Goal: Transaction & Acquisition: Purchase product/service

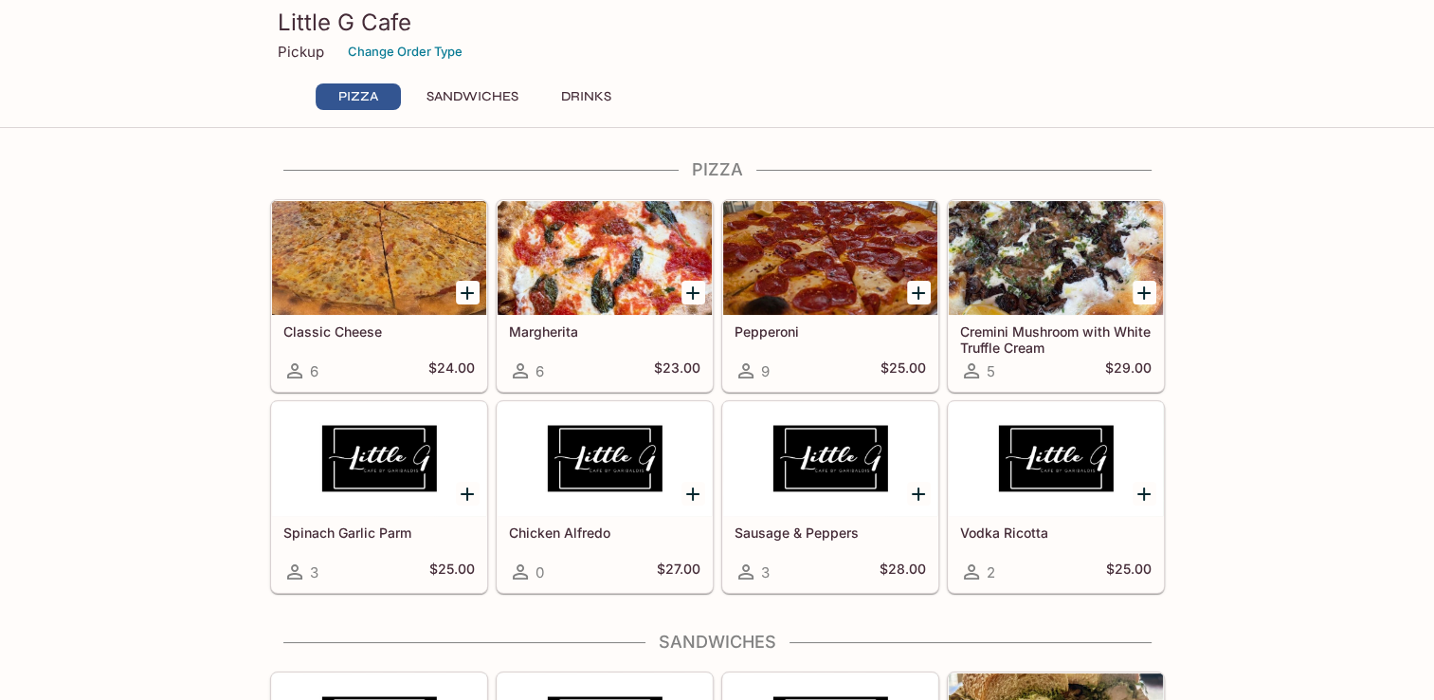
click at [698, 298] on icon "Add Margherita" at bounding box center [693, 293] width 23 height 23
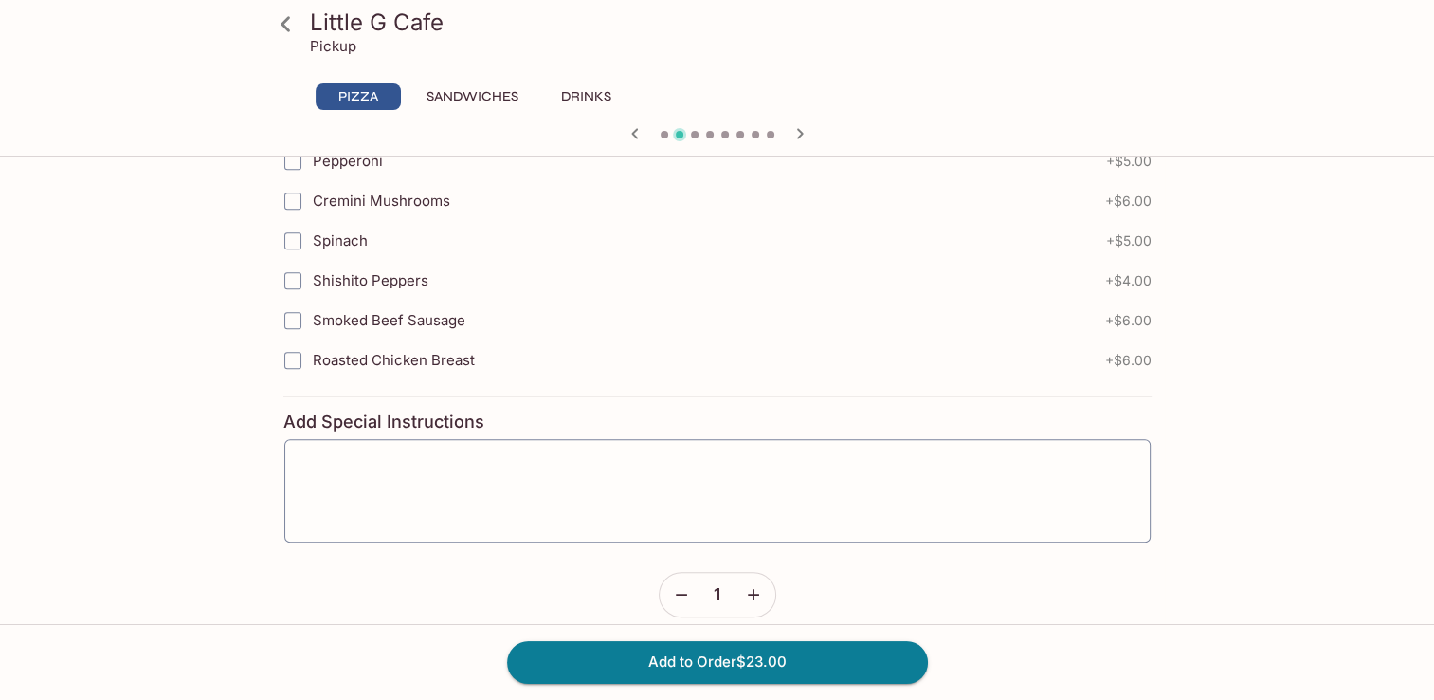
scroll to position [895, 0]
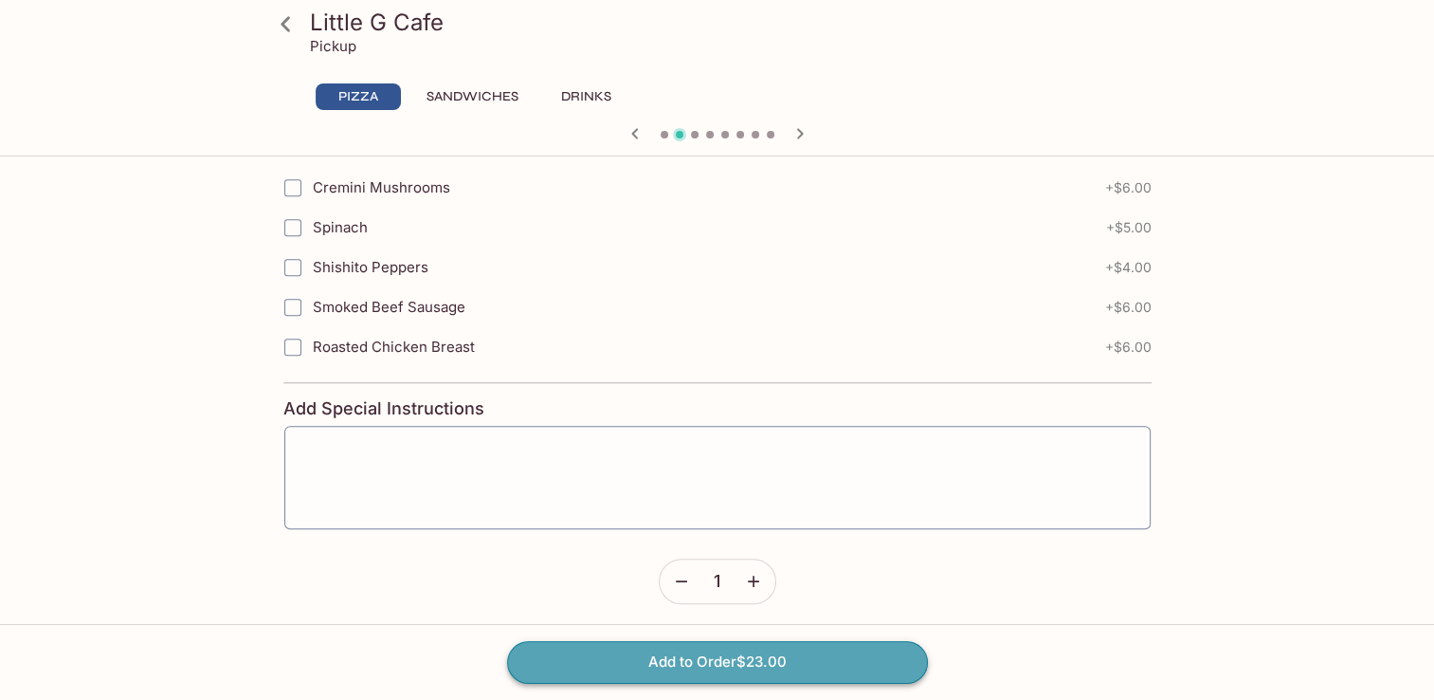
click at [821, 657] on button "Add to Order $23.00" at bounding box center [717, 662] width 421 height 42
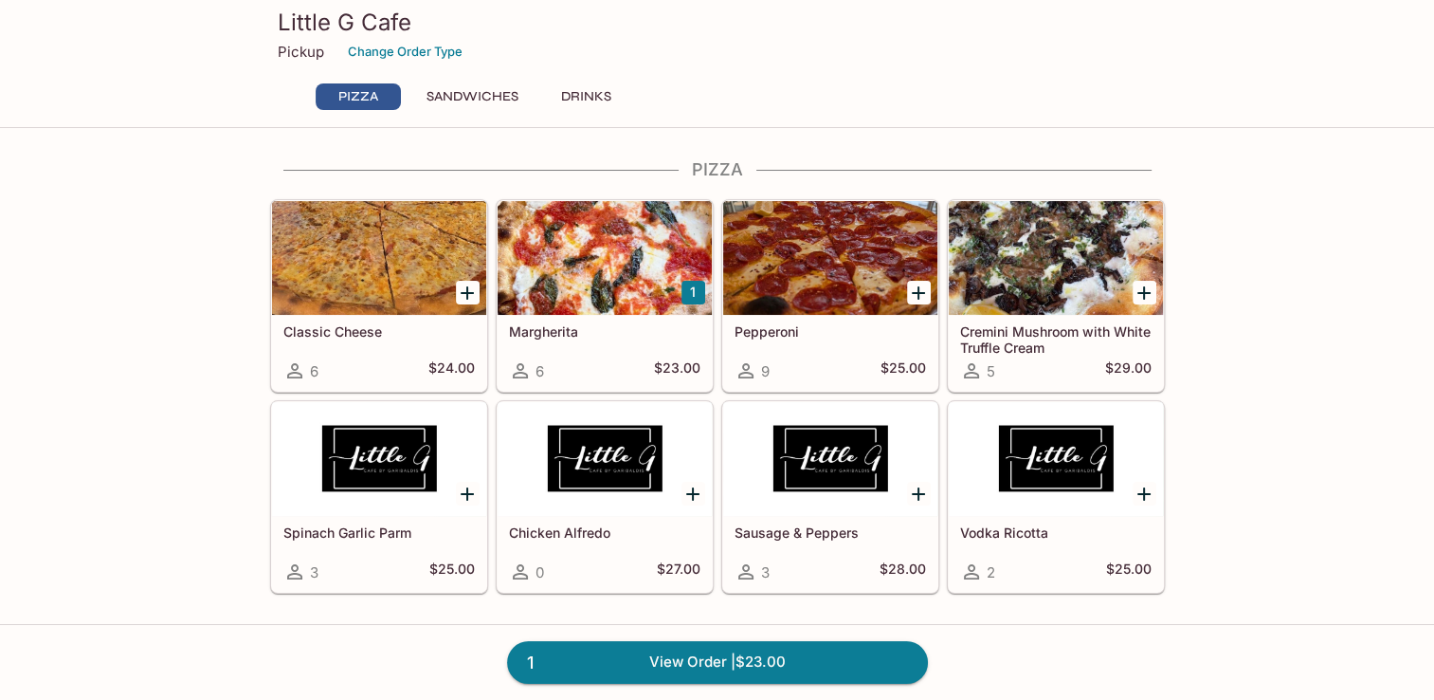
click at [924, 290] on icon "Add Pepperoni" at bounding box center [918, 293] width 23 height 23
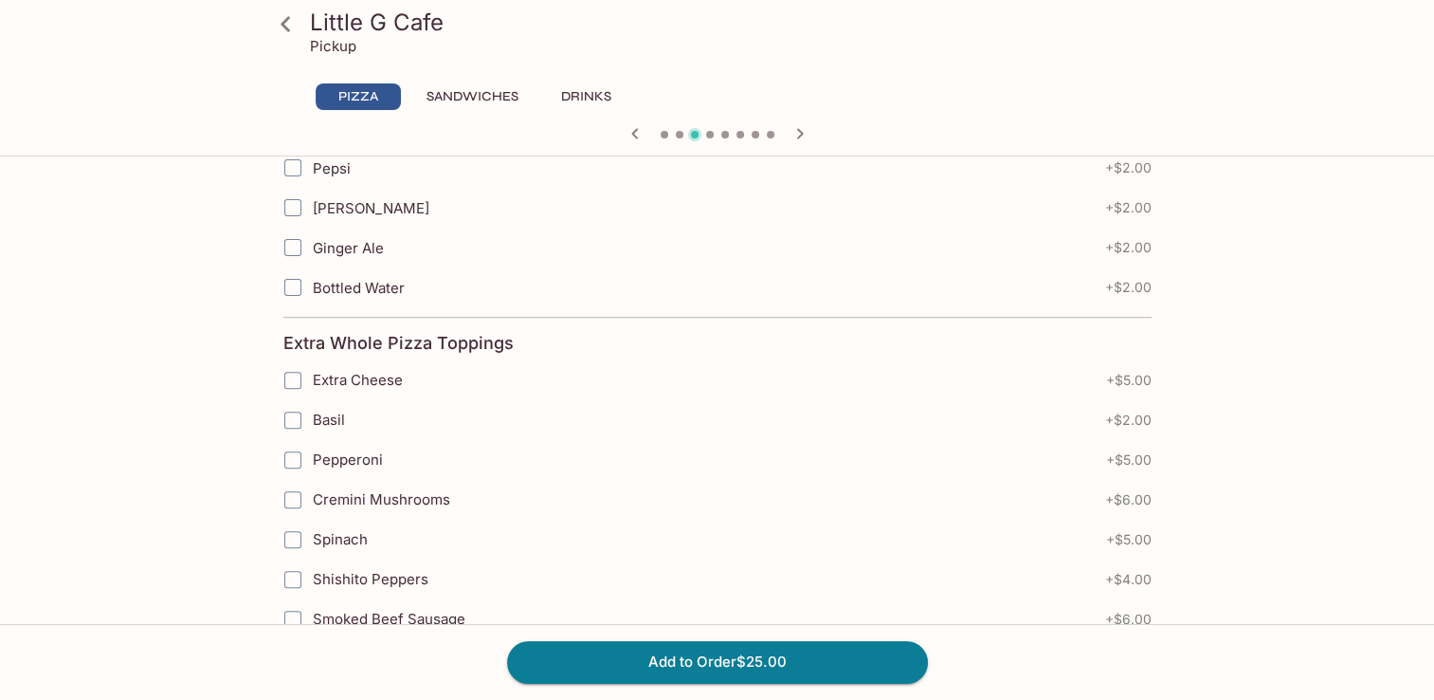
scroll to position [569, 0]
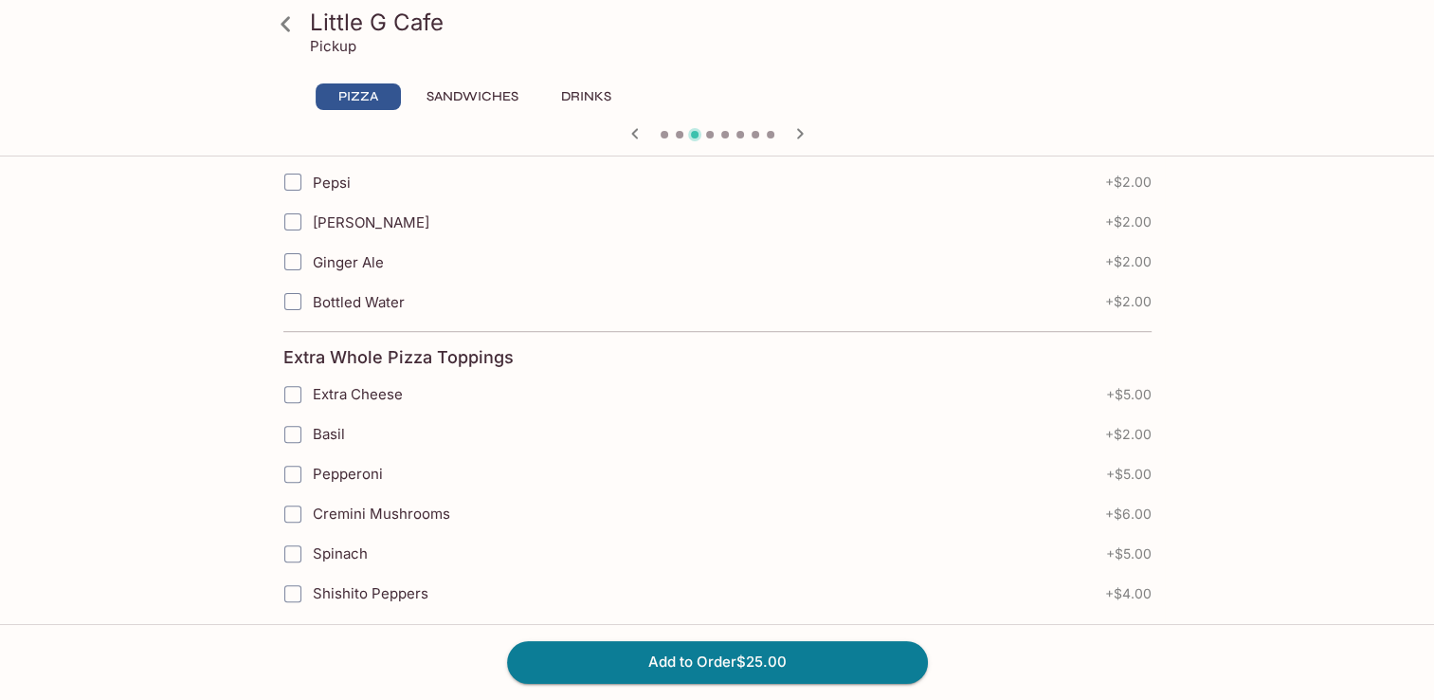
click at [289, 515] on input "Cremini Mushrooms" at bounding box center [293, 514] width 38 height 38
checkbox input "true"
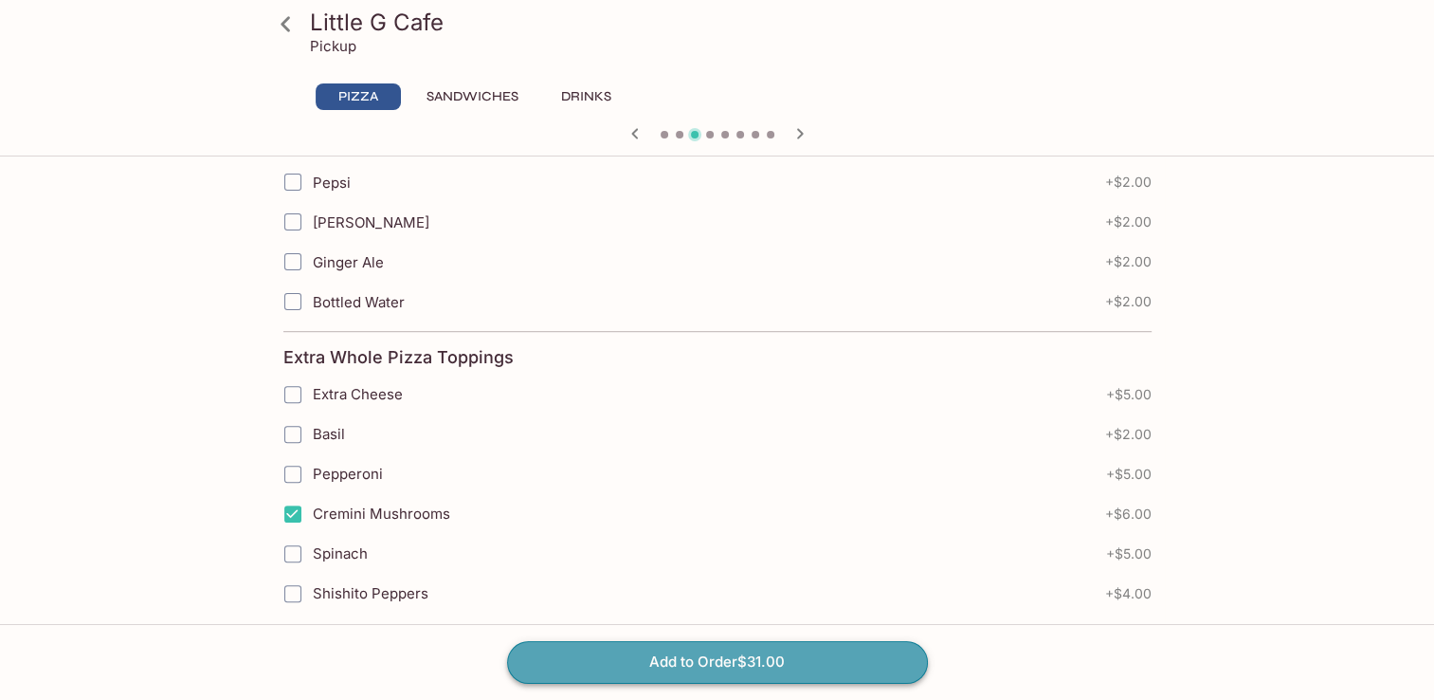
click at [668, 663] on button "Add to Order $31.00" at bounding box center [717, 662] width 421 height 42
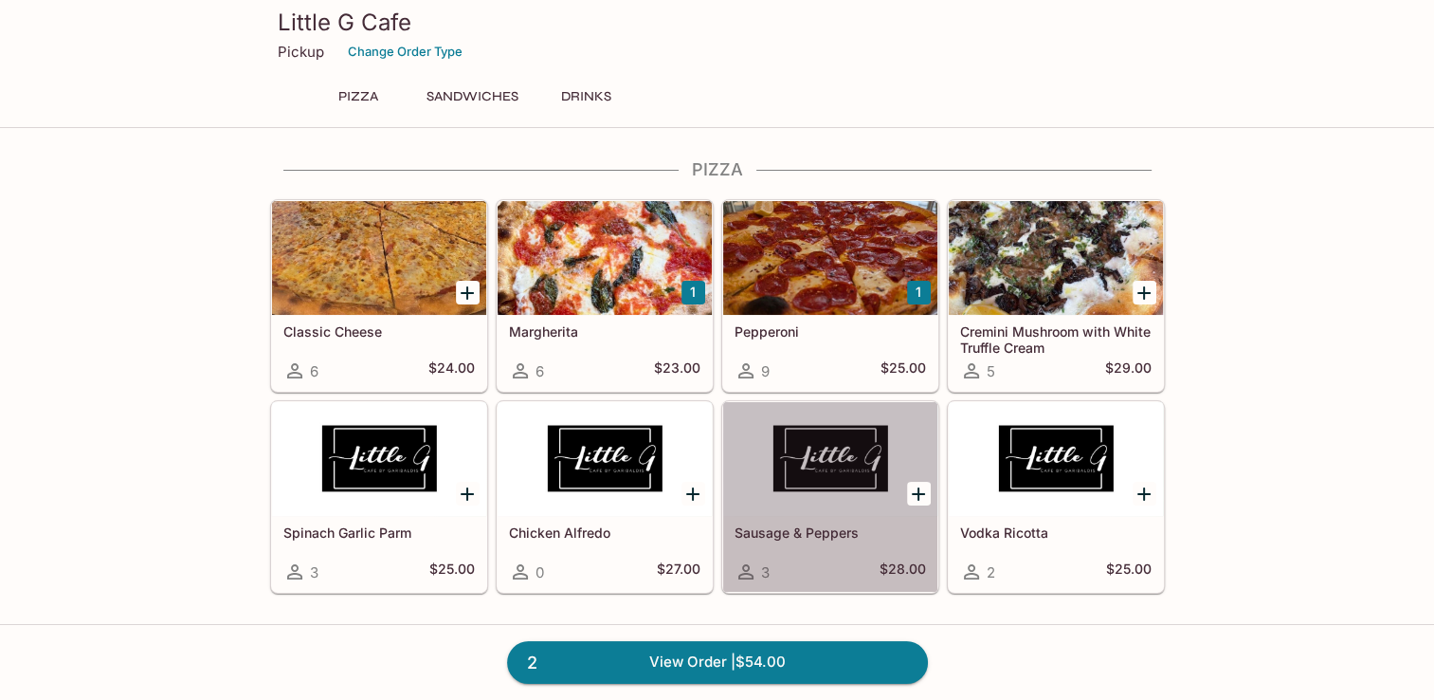
click at [831, 456] on div at bounding box center [830, 459] width 214 height 114
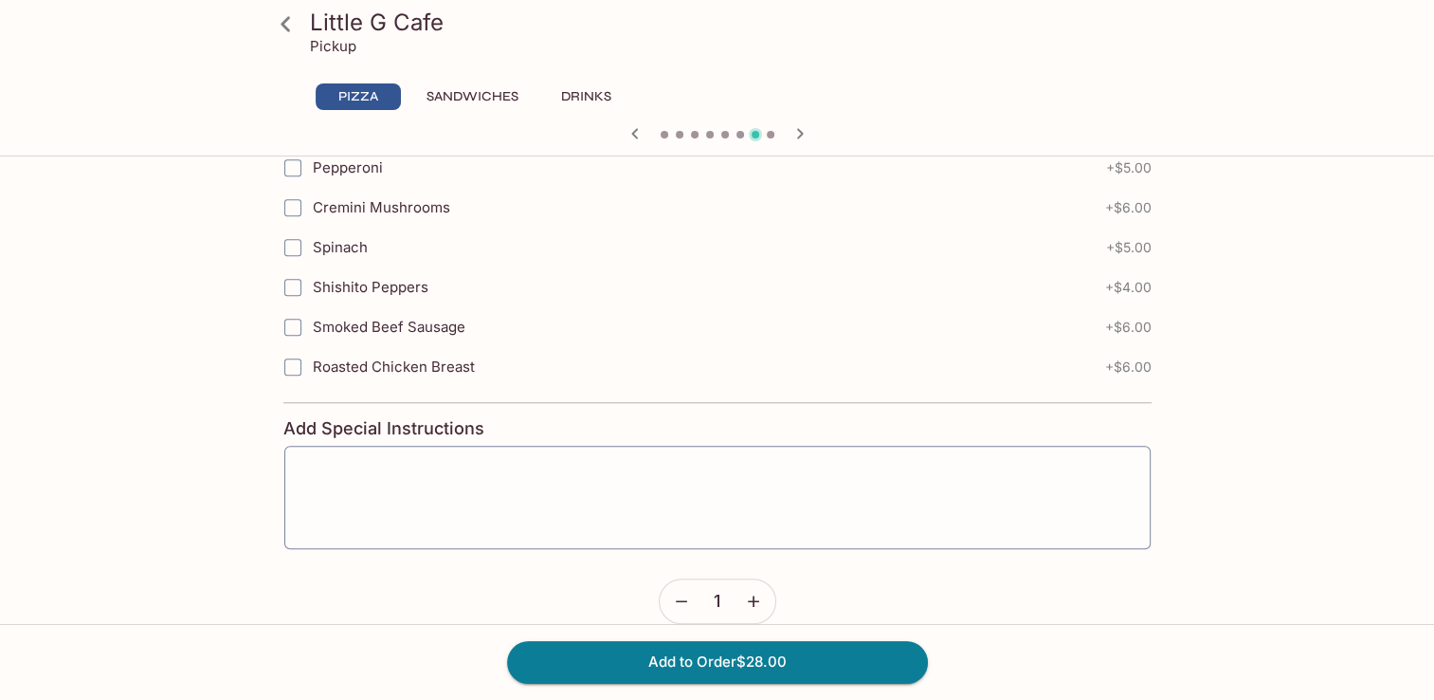
scroll to position [987, 0]
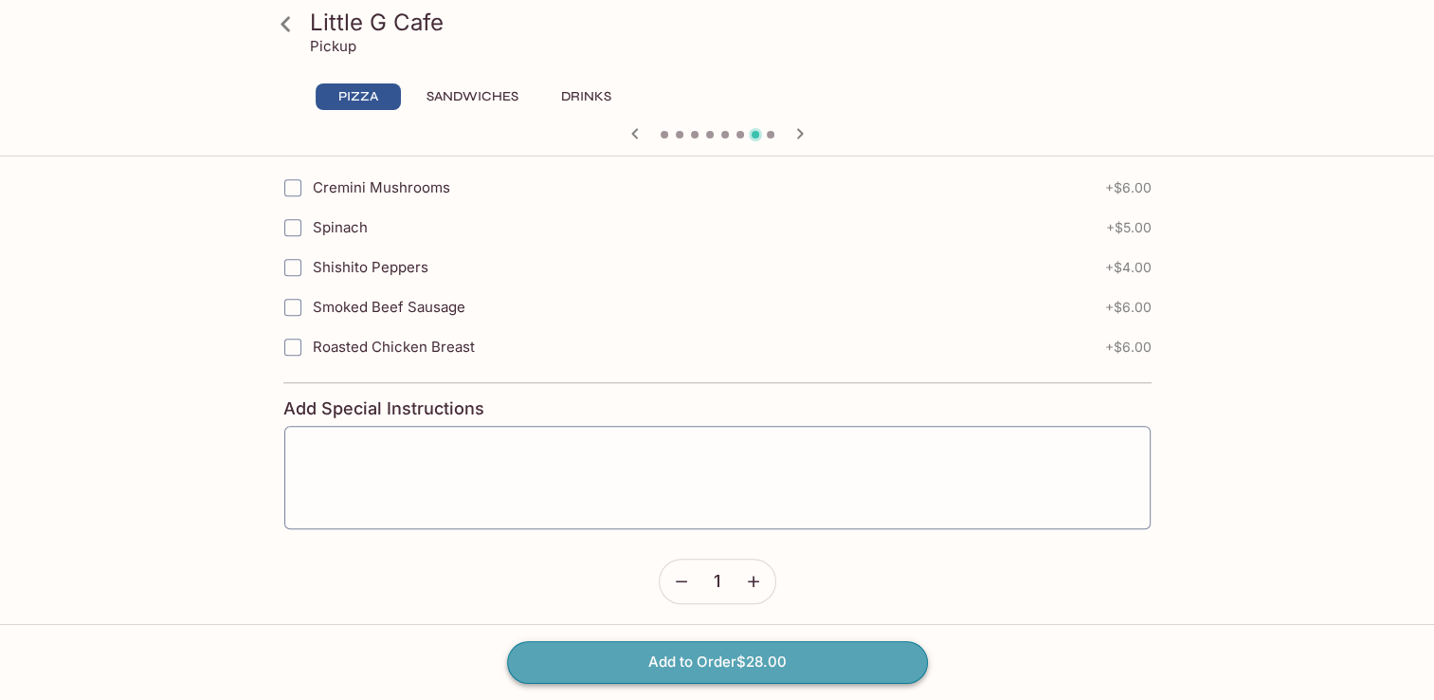
click at [810, 666] on button "Add to Order $28.00" at bounding box center [717, 662] width 421 height 42
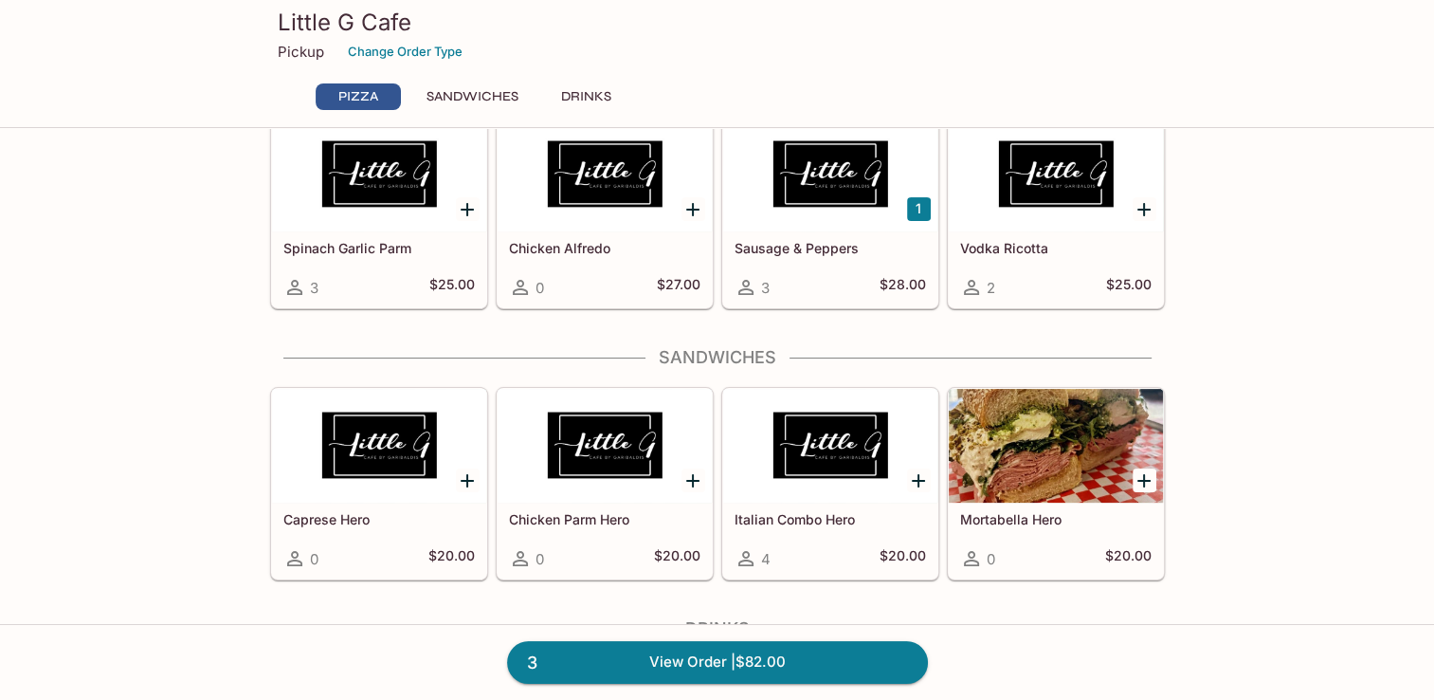
scroll to position [527, 0]
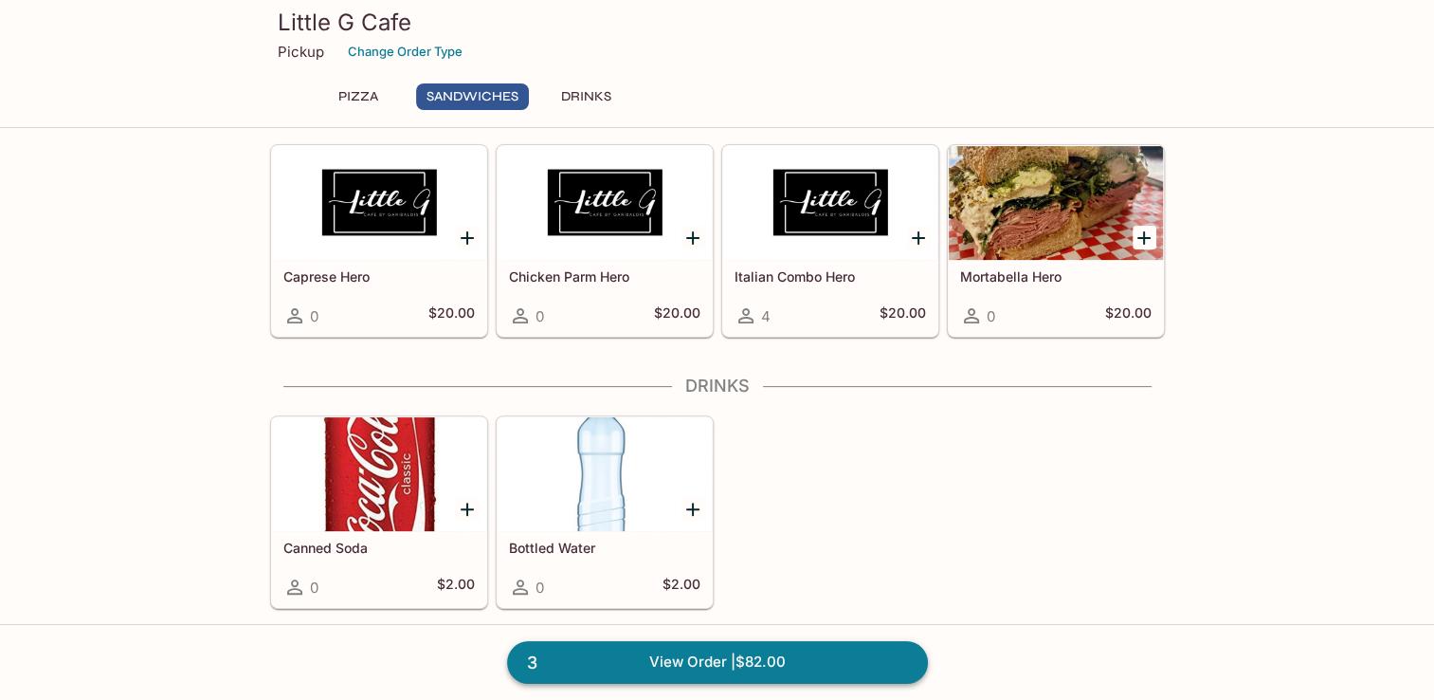
click at [727, 663] on link "3 View Order | $82.00" at bounding box center [717, 662] width 421 height 42
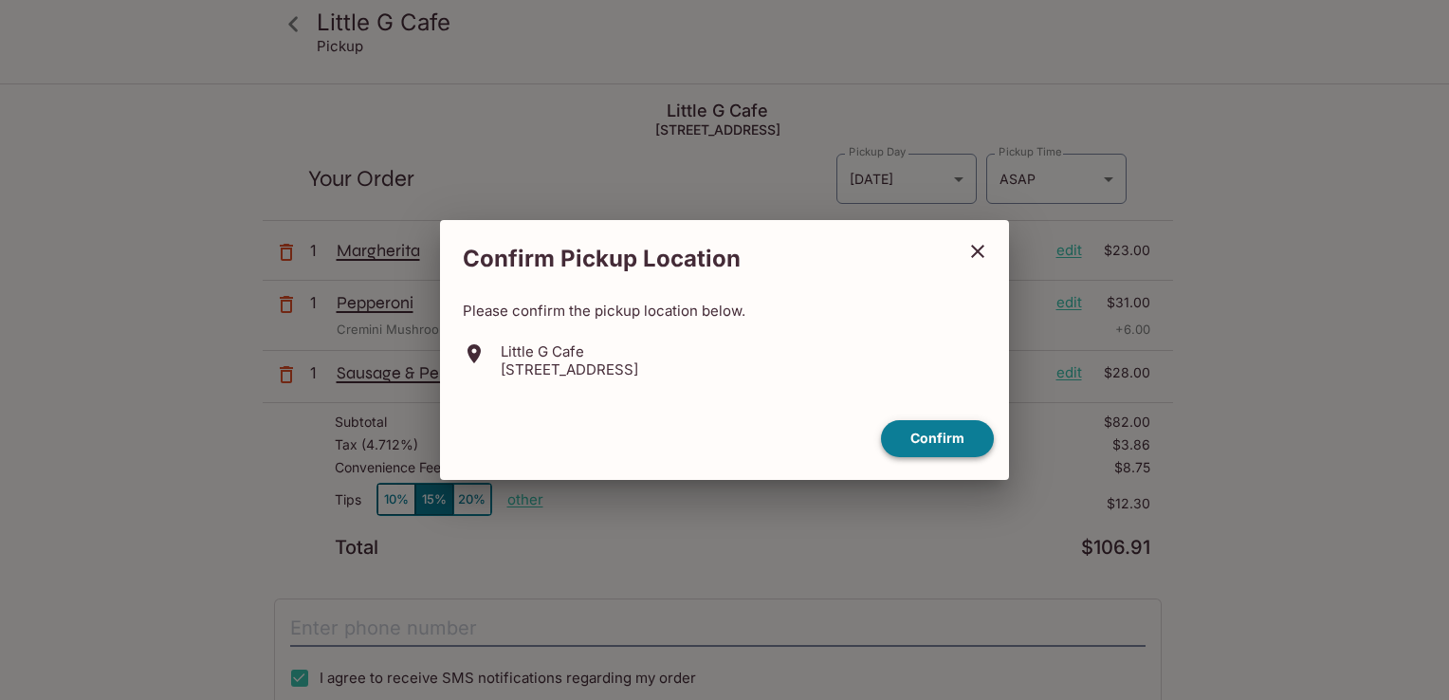
click at [929, 442] on button "Confirm" at bounding box center [937, 438] width 113 height 37
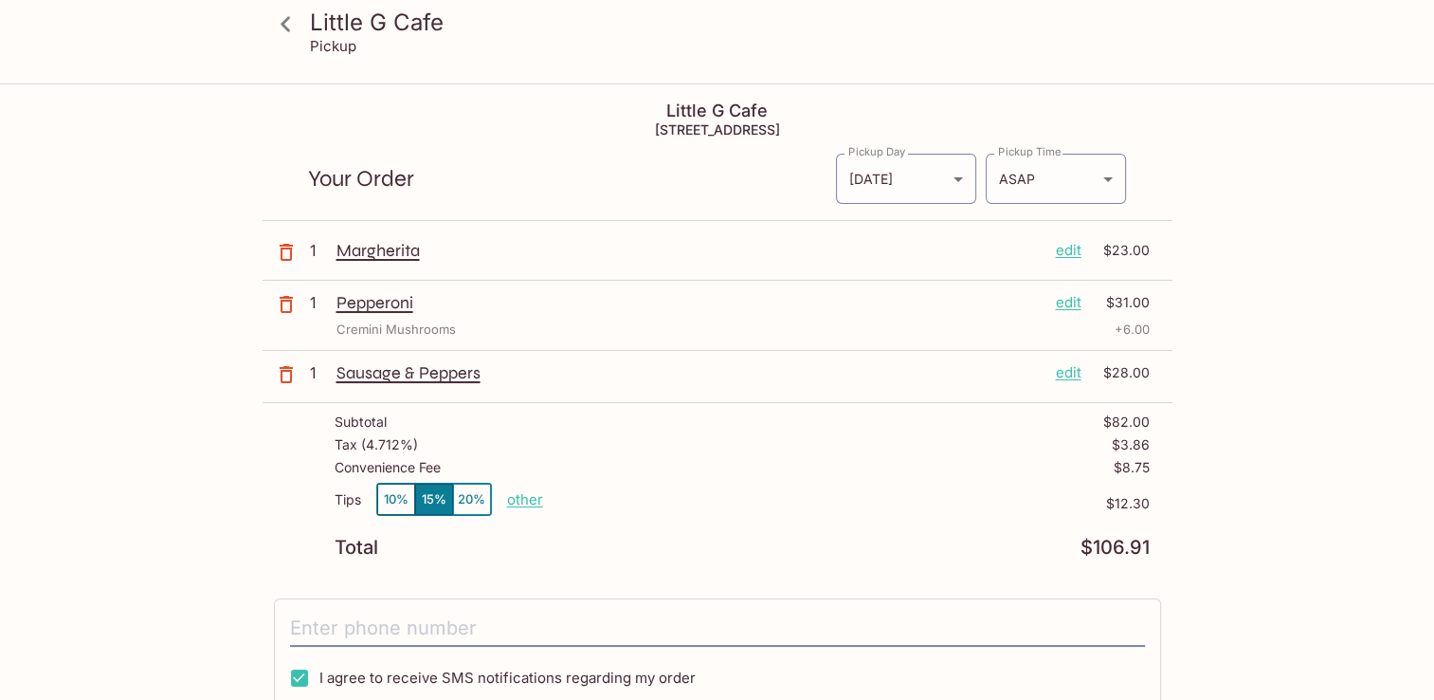
click at [398, 502] on button "10%" at bounding box center [396, 498] width 38 height 31
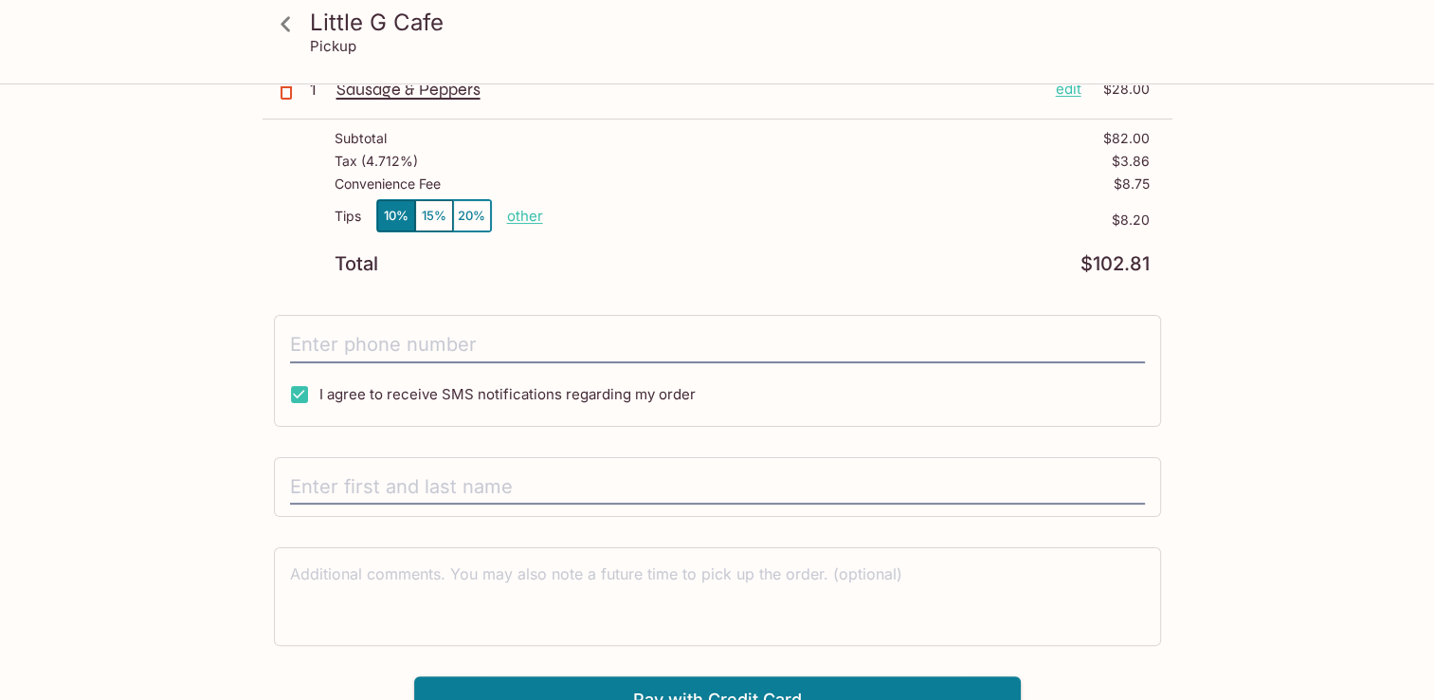
scroll to position [284, 0]
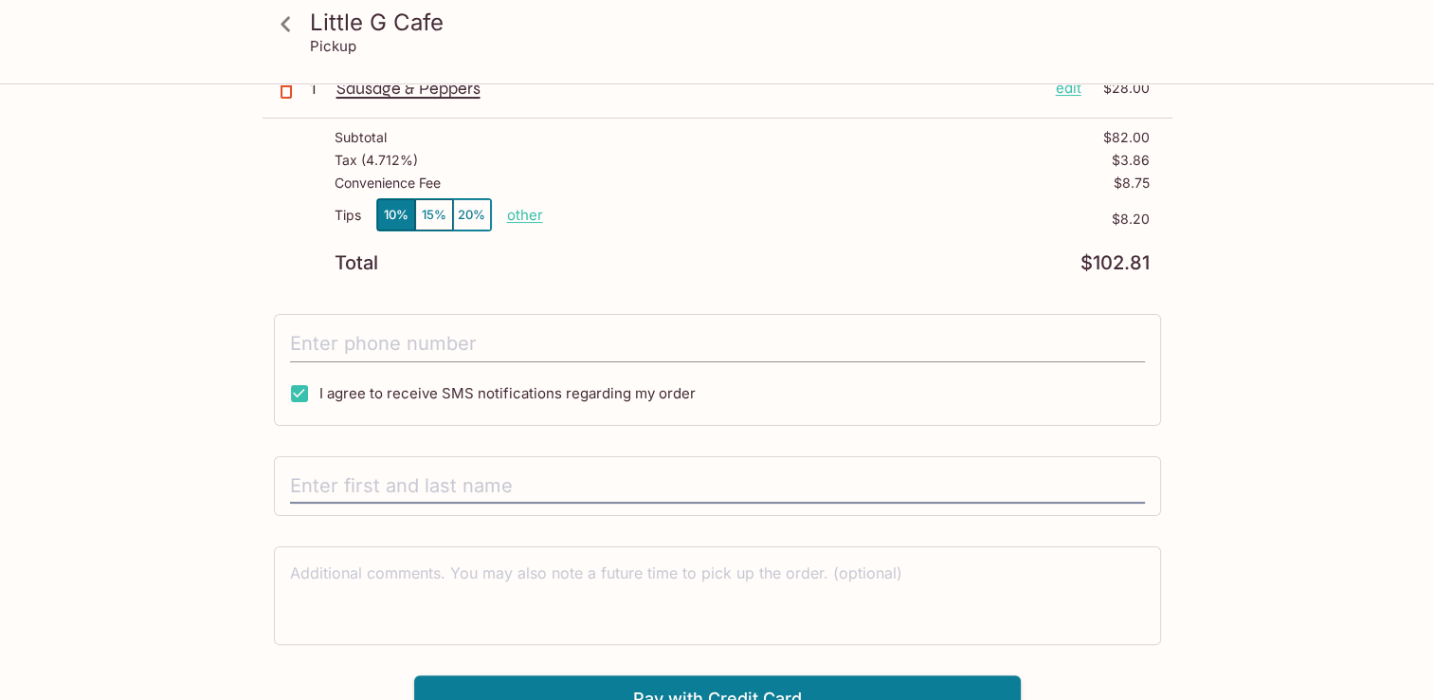
click at [479, 340] on input "tel" at bounding box center [717, 344] width 855 height 36
type input "[PHONE_NUMBER]"
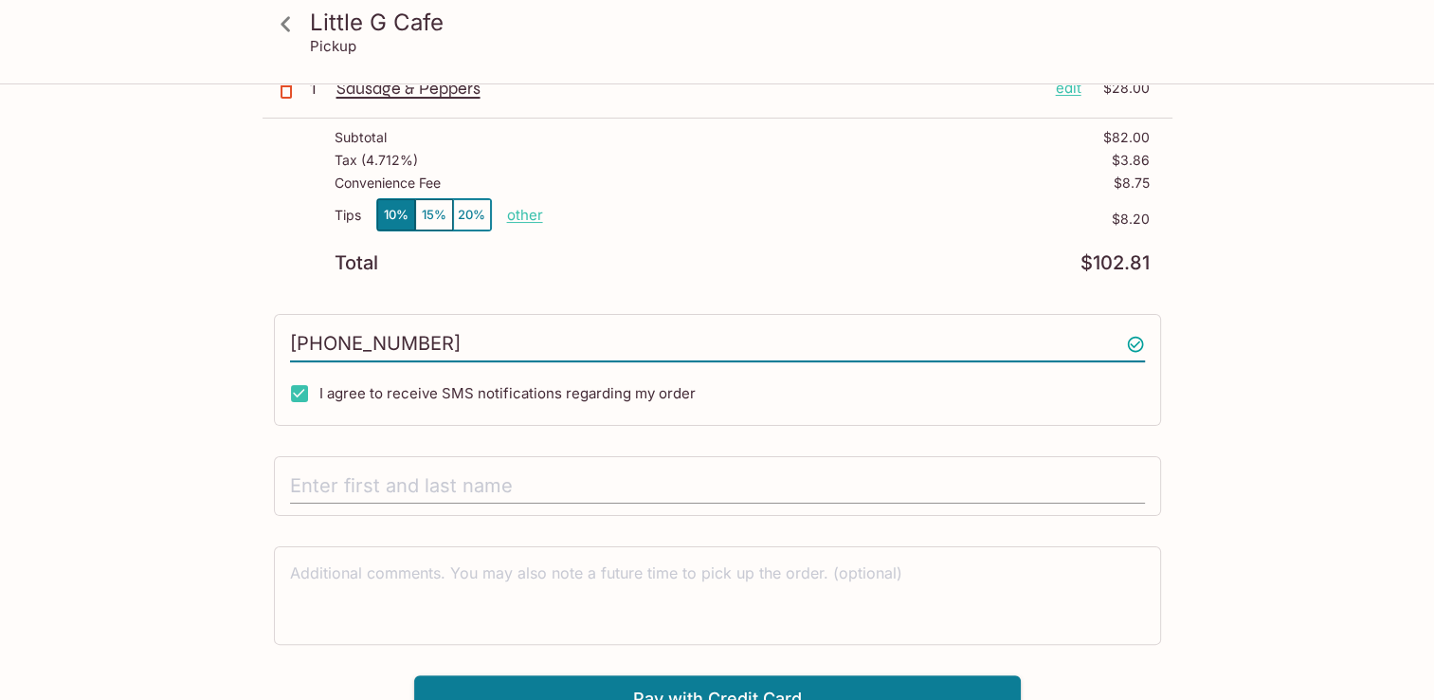
click at [387, 480] on input "text" at bounding box center [717, 486] width 855 height 36
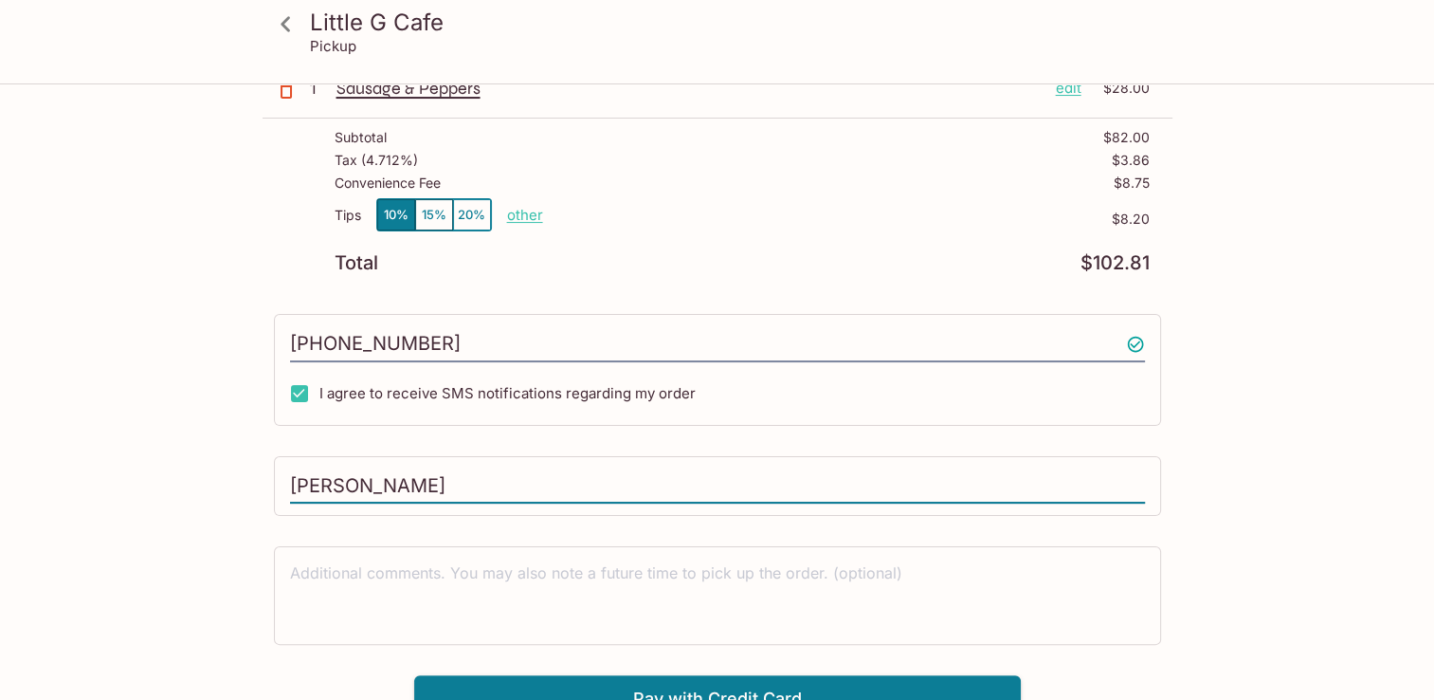
scroll to position [302, 0]
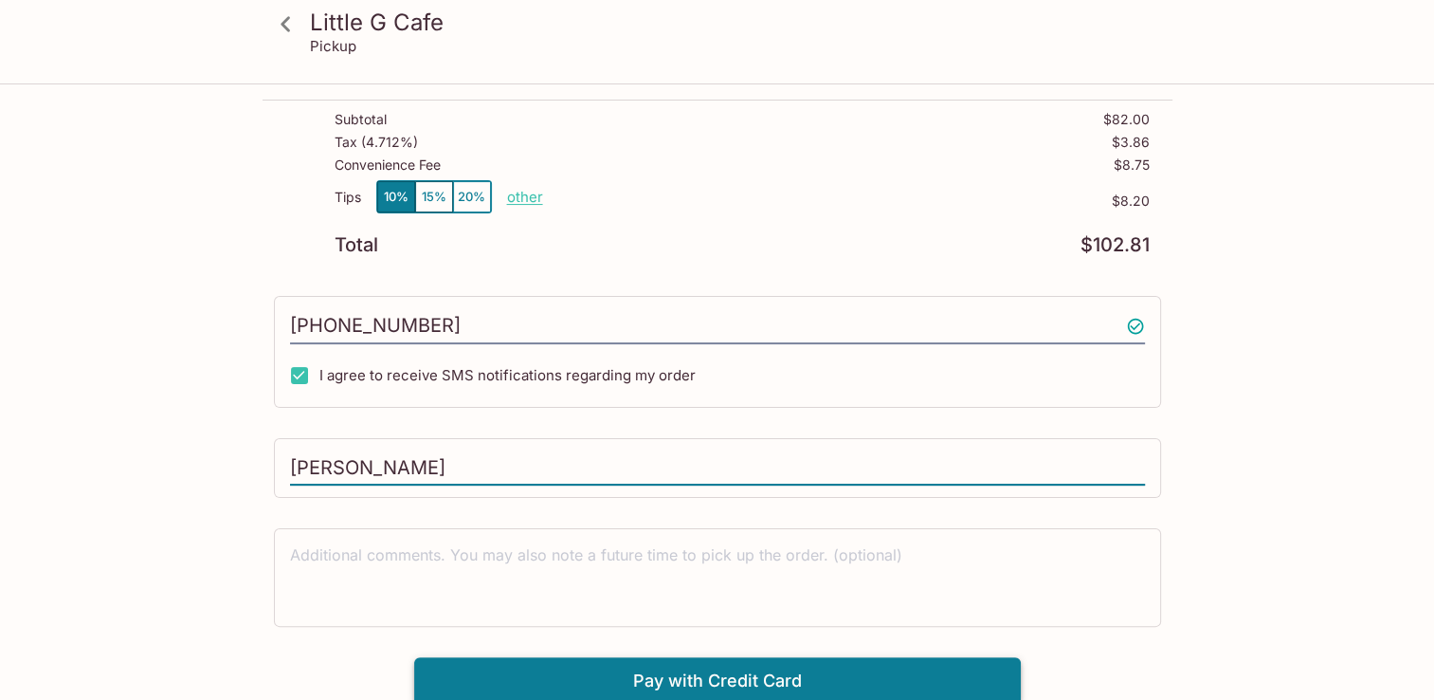
type input "[PERSON_NAME]"
click at [716, 671] on button "Pay with Credit Card" at bounding box center [717, 680] width 607 height 47
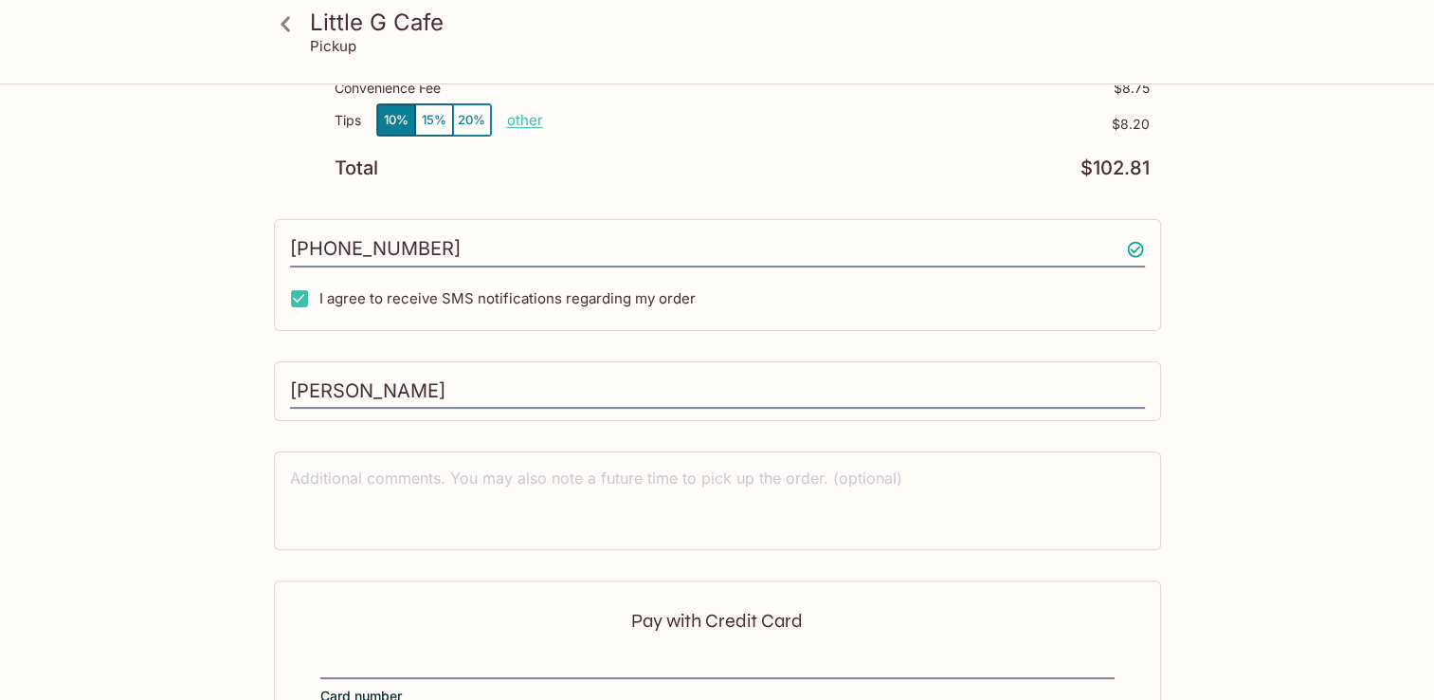
scroll to position [586, 0]
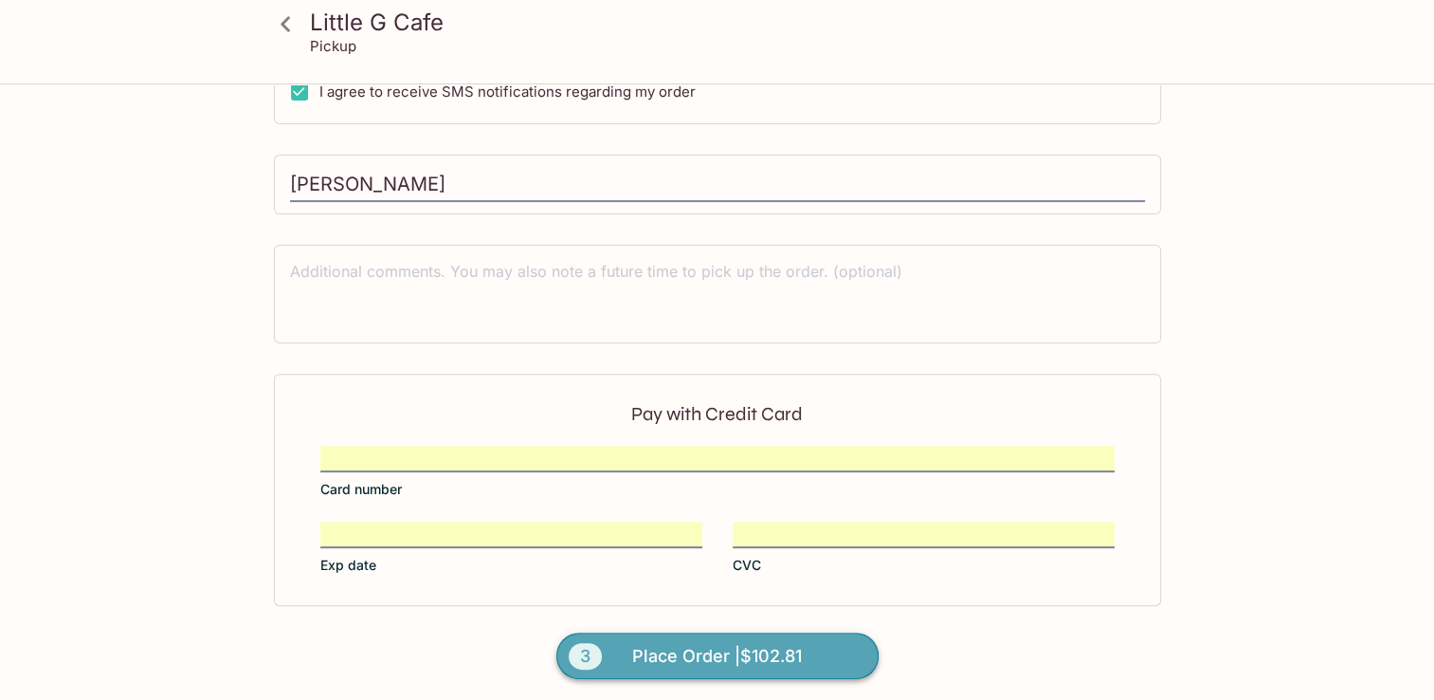
click at [685, 657] on span "Place Order | $102.81" at bounding box center [717, 656] width 170 height 30
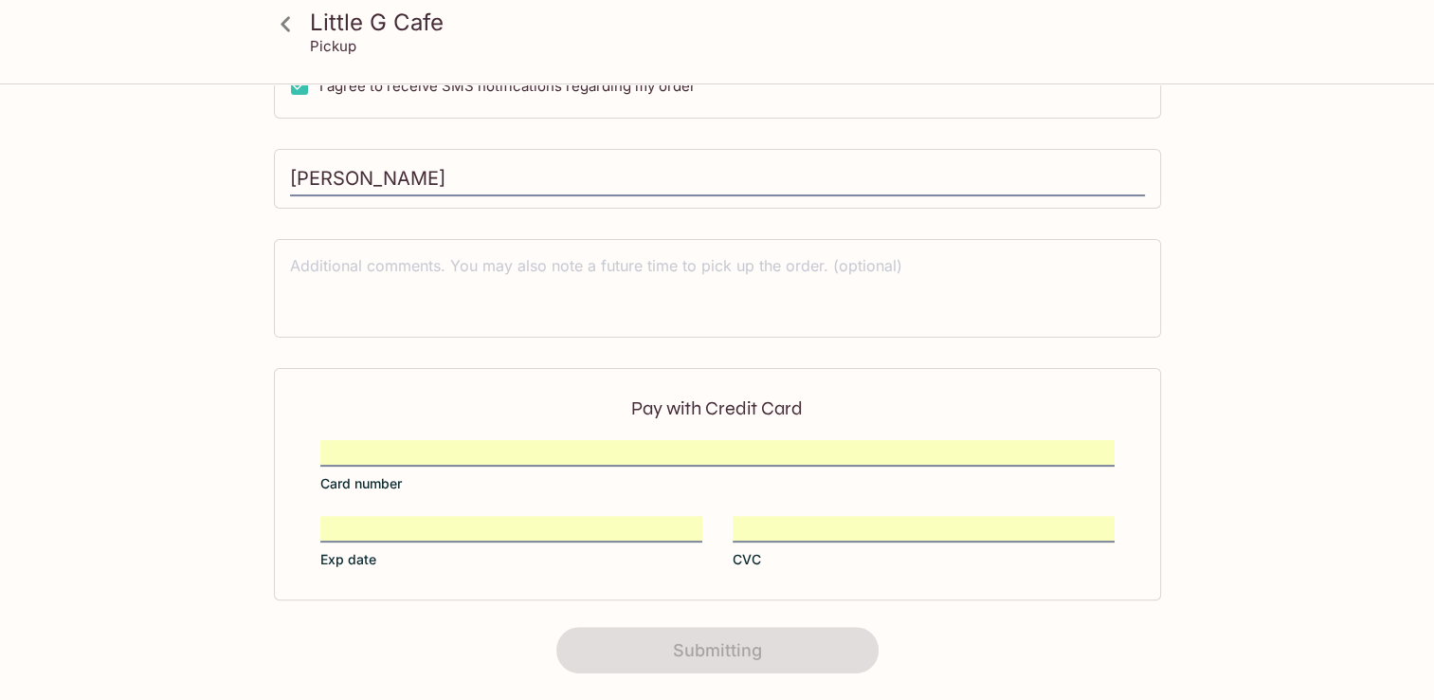
scroll to position [397, 0]
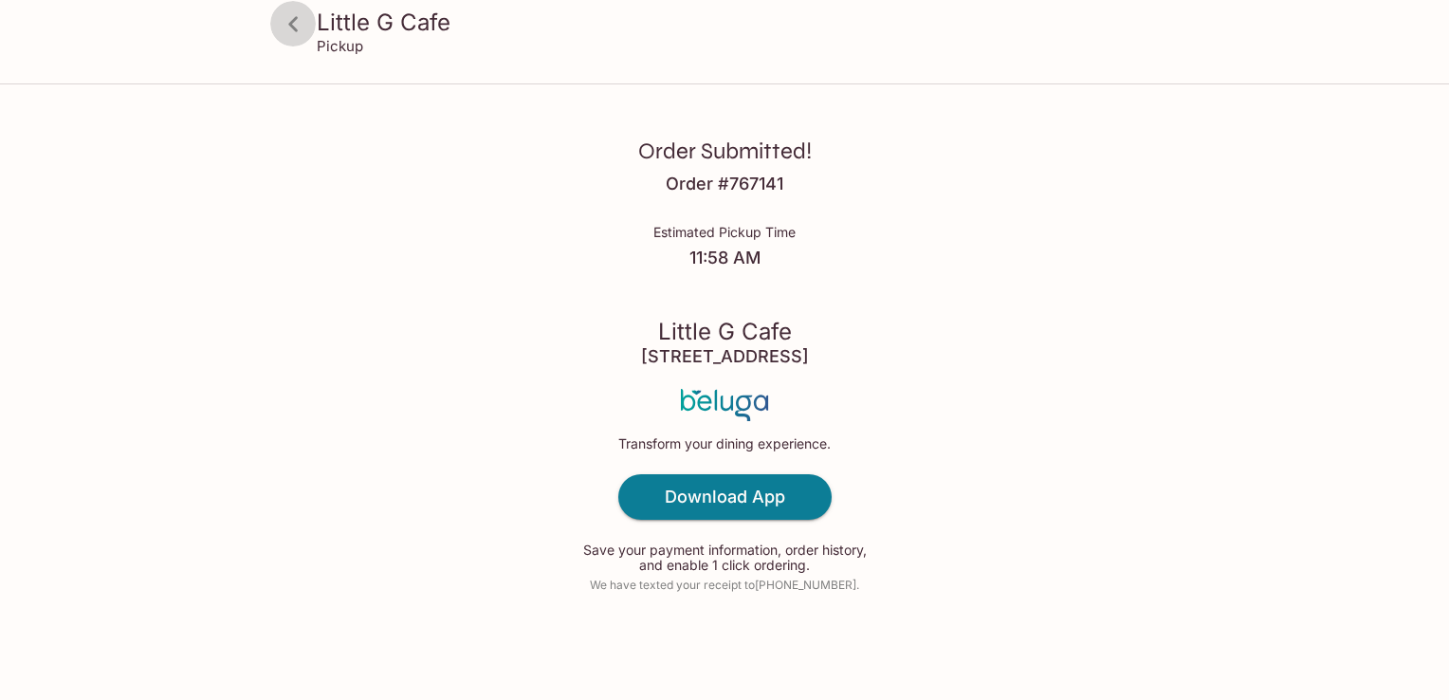
click at [285, 25] on icon at bounding box center [293, 24] width 33 height 33
